Goal: Information Seeking & Learning: Learn about a topic

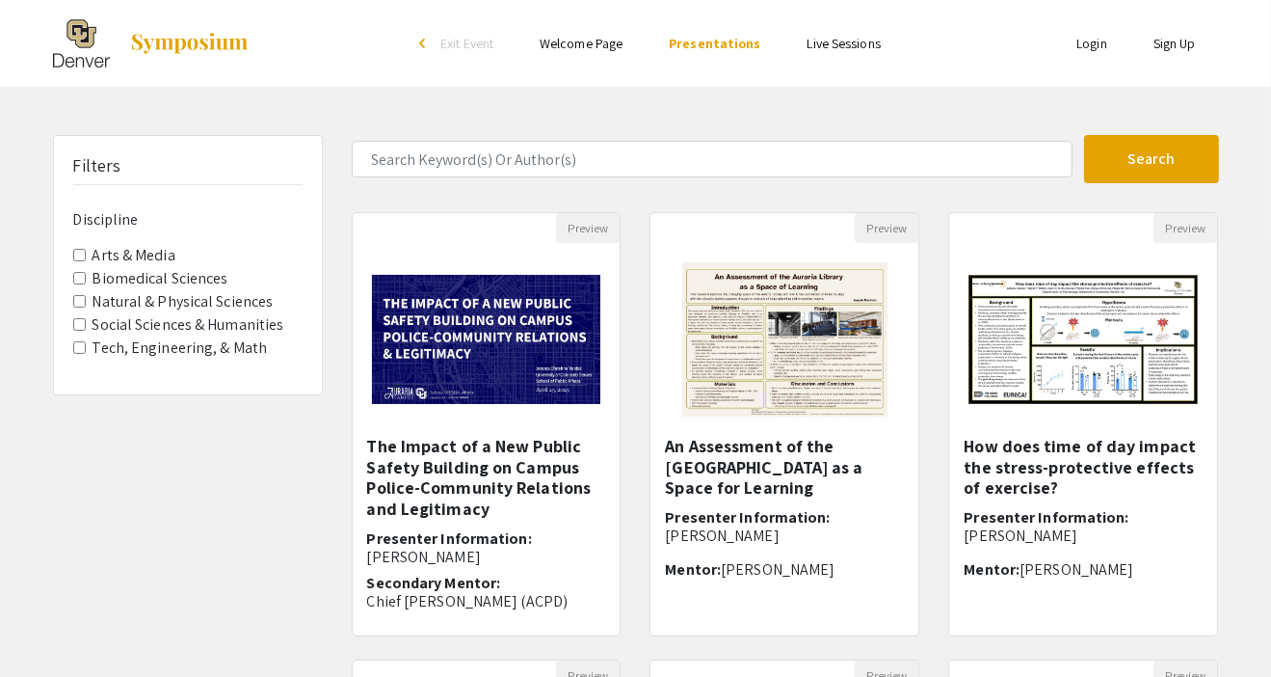
click at [118, 260] on label "Arts & Media" at bounding box center [134, 255] width 83 height 23
click at [86, 260] on Media "Arts & Media" at bounding box center [79, 255] width 13 height 13
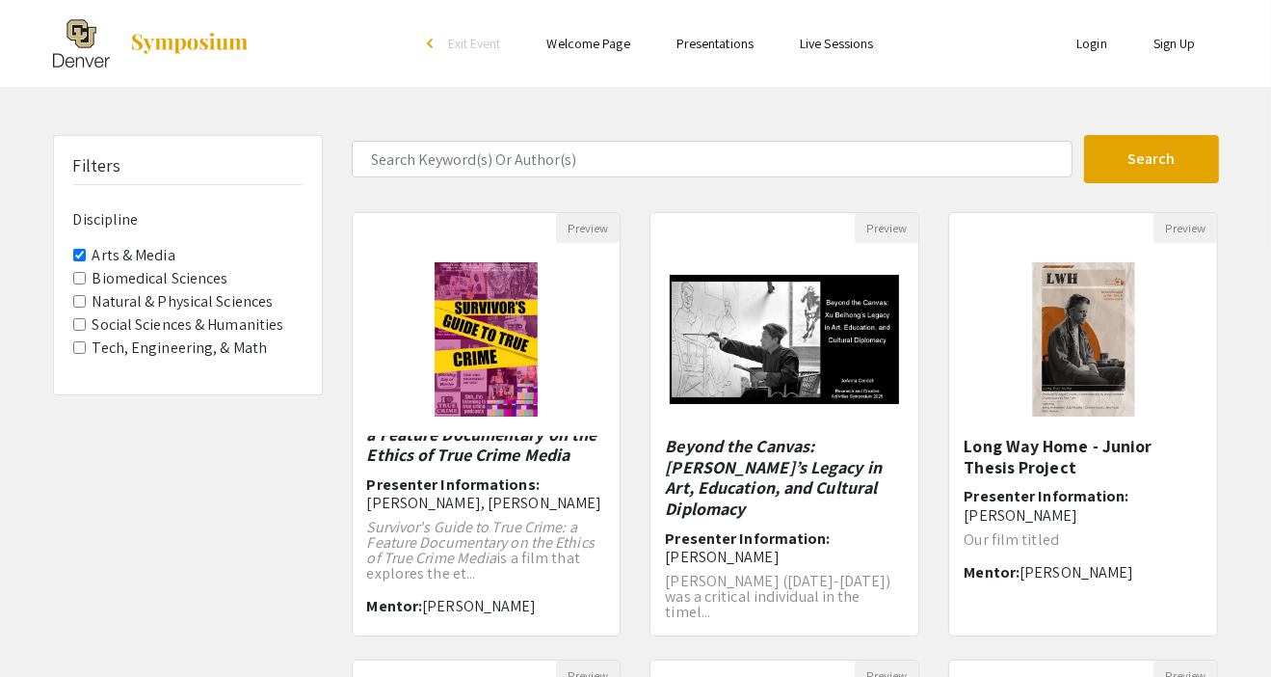
click at [114, 259] on label "Arts & Media" at bounding box center [134, 255] width 83 height 23
click at [86, 259] on Media "Arts & Media" at bounding box center [79, 255] width 13 height 13
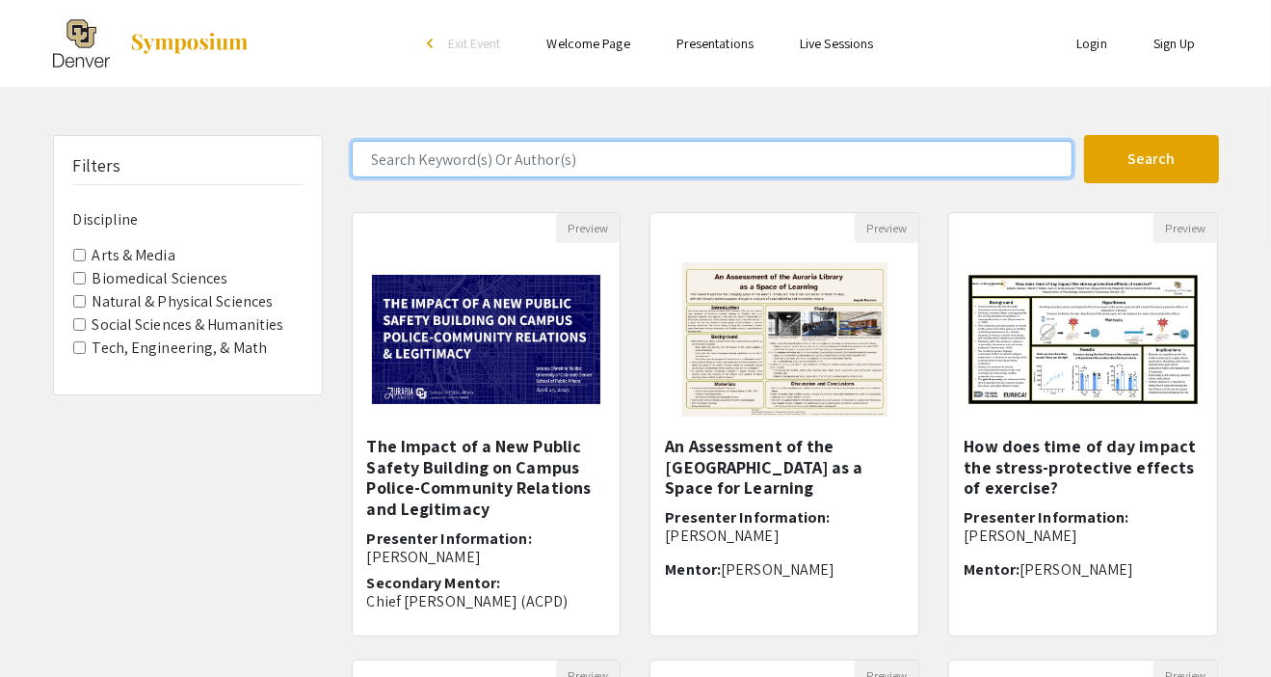
drag, startPoint x: 586, startPoint y: 162, endPoint x: 602, endPoint y: 159, distance: 16.6
click at [586, 162] on input "Search Keyword(s) Or Author(s)" at bounding box center [712, 159] width 721 height 37
click at [1084, 135] on button "Search" at bounding box center [1151, 159] width 135 height 48
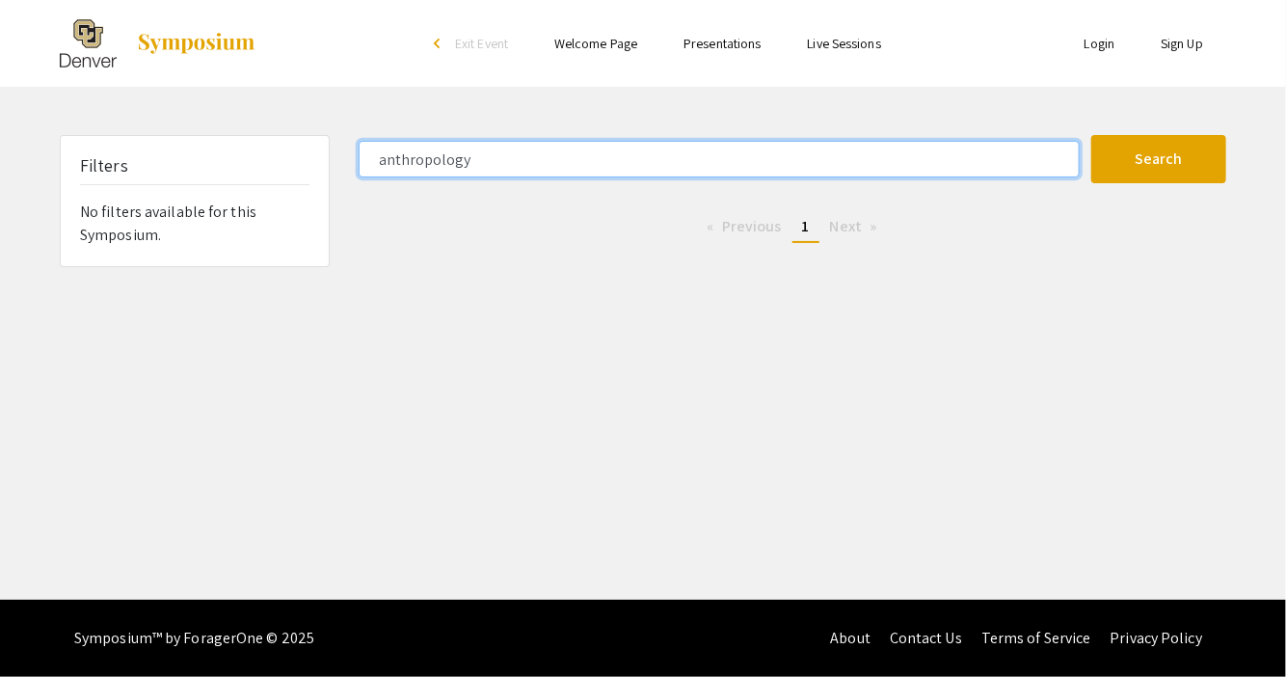
type input "anthropology"
click at [1091, 135] on button "Search" at bounding box center [1158, 159] width 135 height 48
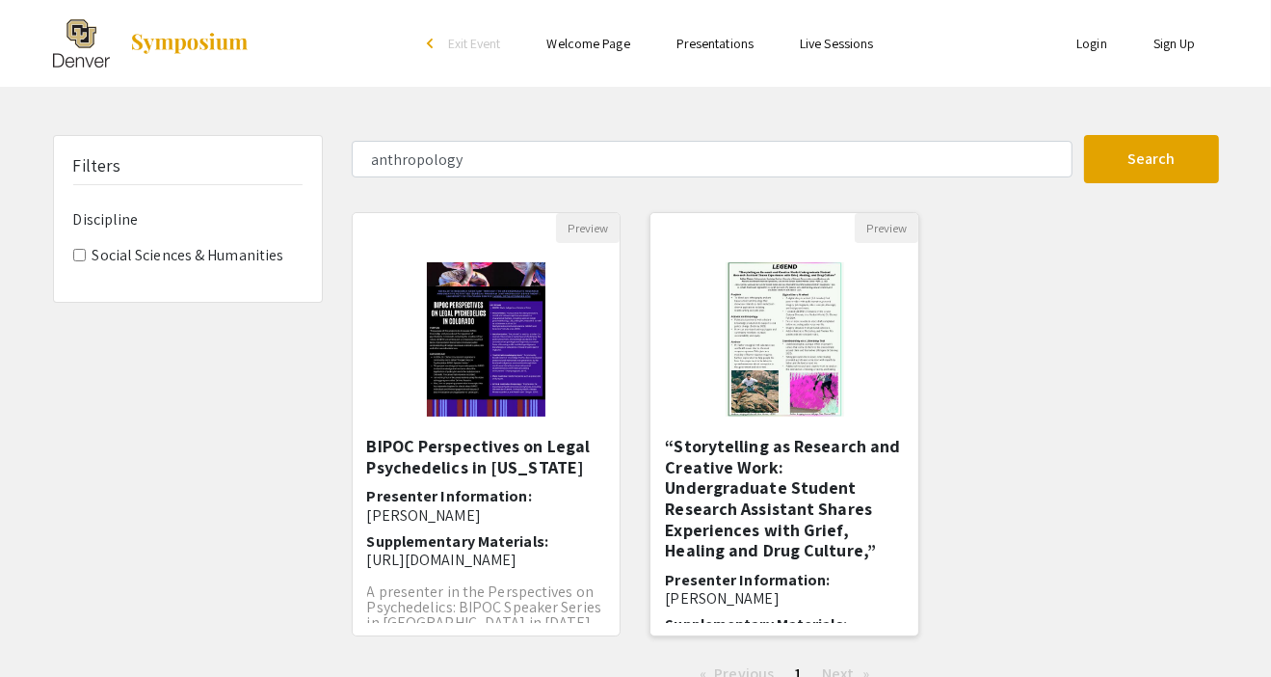
click at [788, 446] on h5 "“Storytelling as Research and Creative Work: Undergraduate Student Research Ass…" at bounding box center [784, 498] width 239 height 125
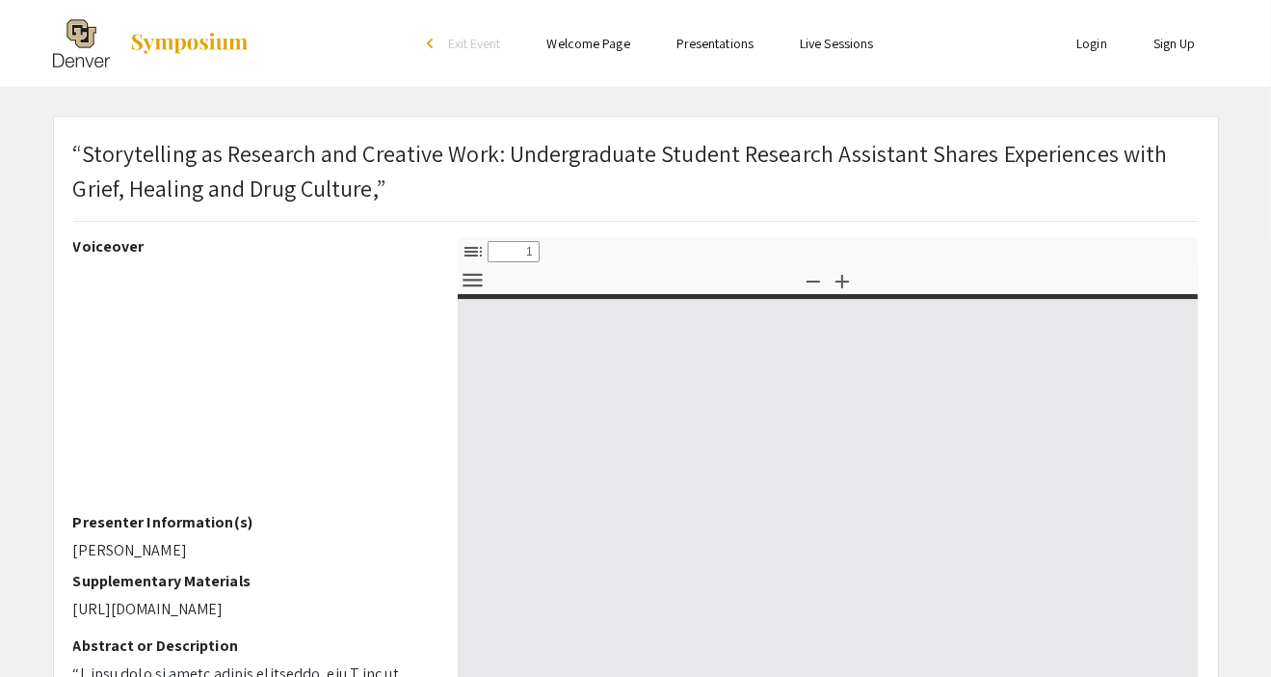
select select "custom"
type input "0"
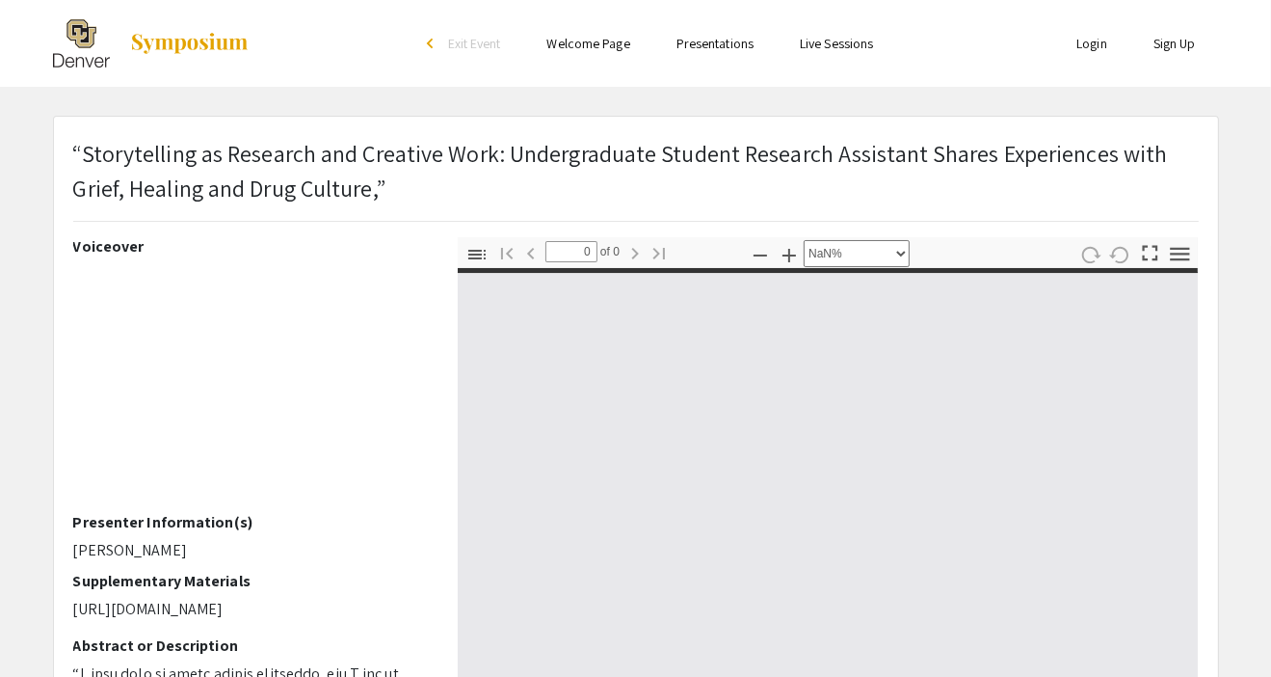
select select "auto"
type input "1"
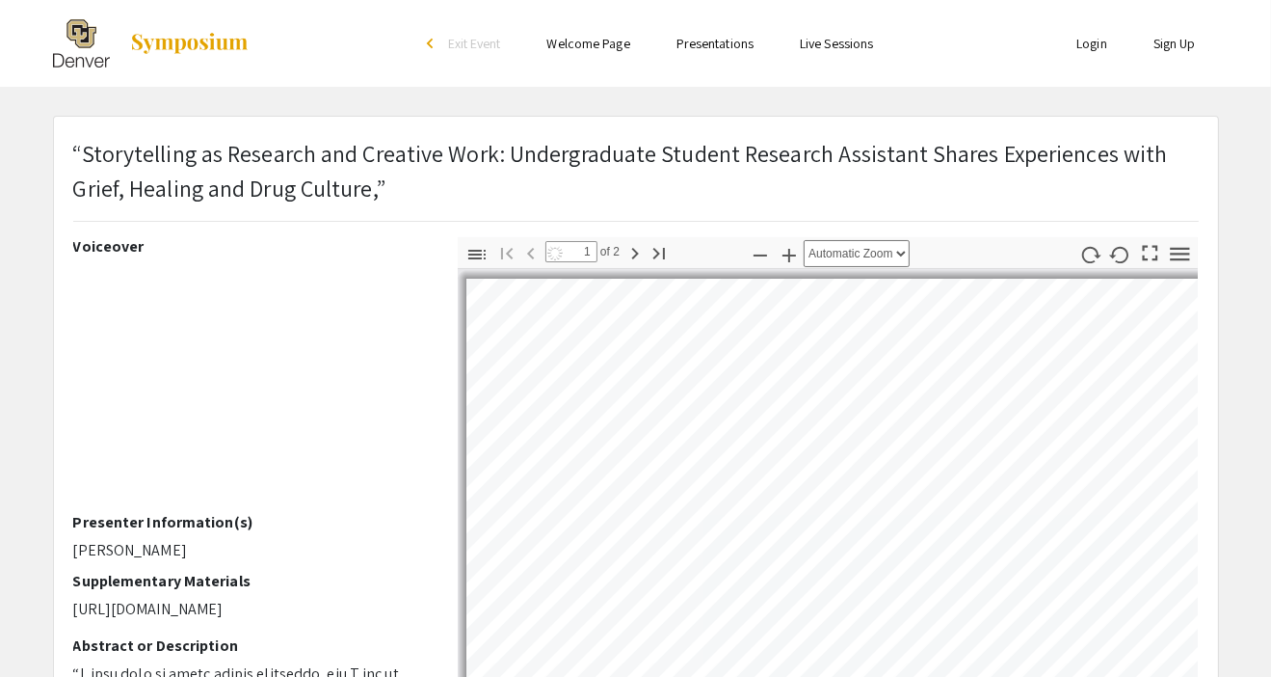
select select "auto"
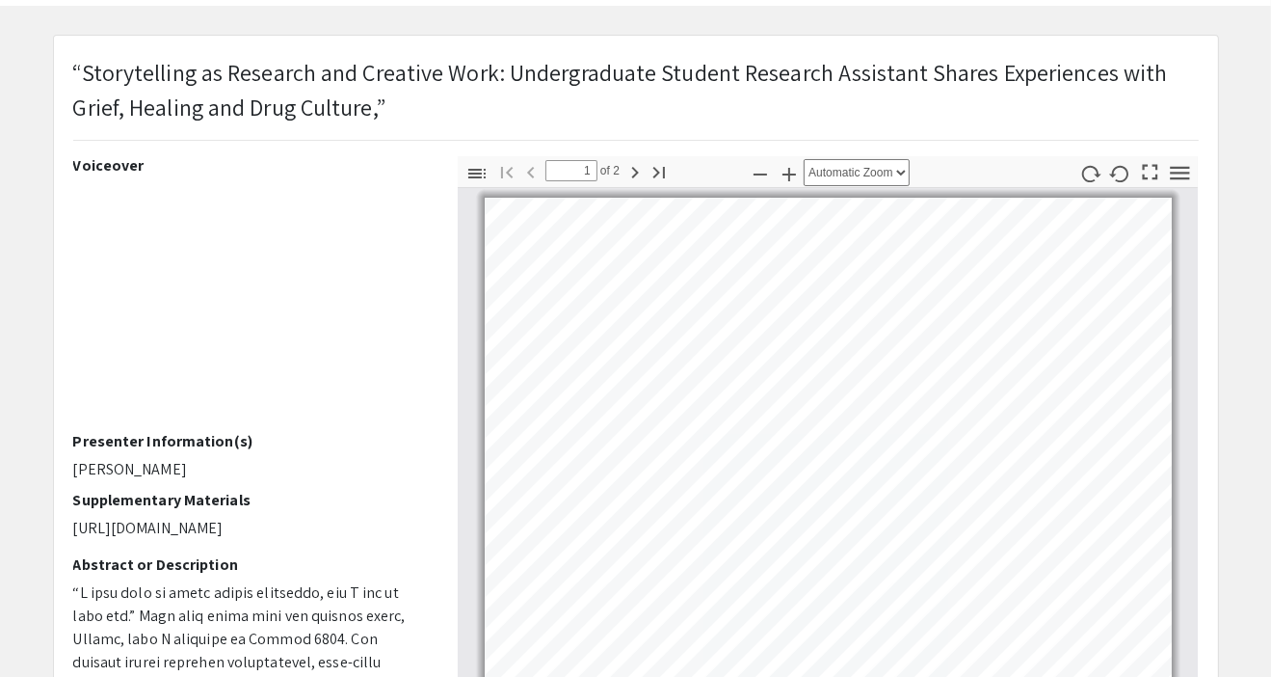
scroll to position [54, 0]
